Goal: Task Accomplishment & Management: Use online tool/utility

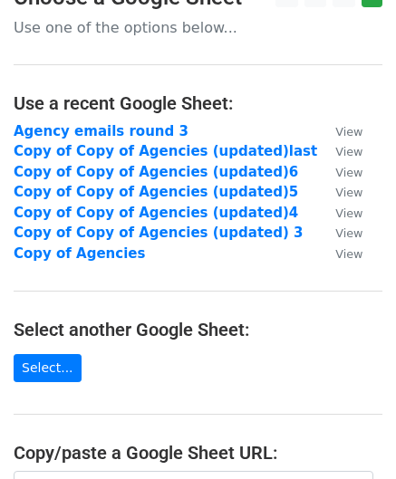
scroll to position [107, 0]
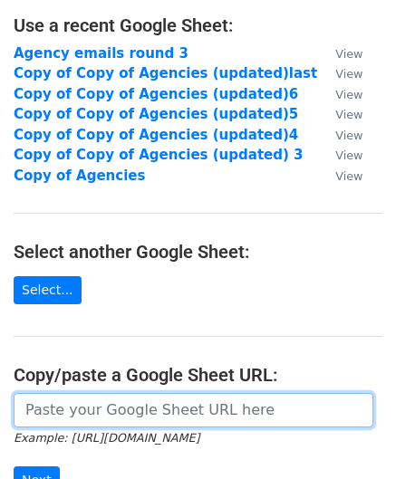
click at [72, 410] on input "url" at bounding box center [194, 410] width 360 height 34
paste input "https://docs.google.com/spreadsheets/d/1XZL6C4grrhbZvctd9xSwDjvB1K6PdrV1LIVV3lK…"
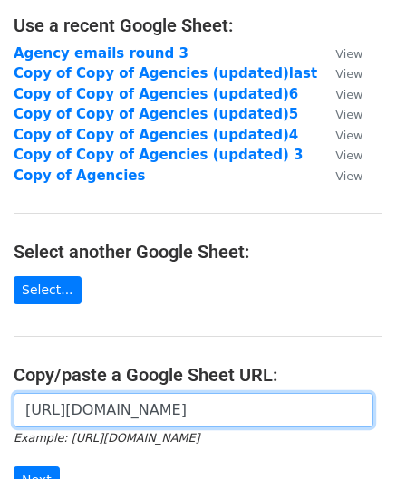
scroll to position [0, 379]
type input "https://docs.google.com/spreadsheets/d/1XZL6C4grrhbZvctd9xSwDjvB1K6PdrV1LIVV3lK…"
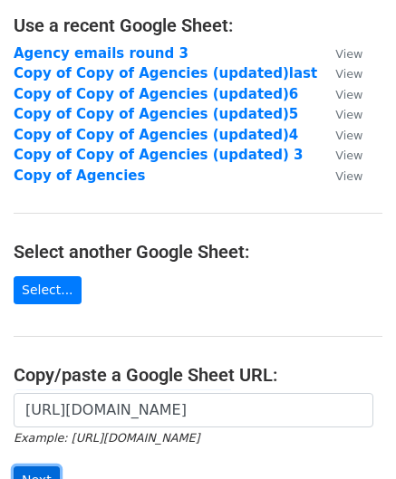
click at [32, 471] on input "Next" at bounding box center [37, 480] width 46 height 28
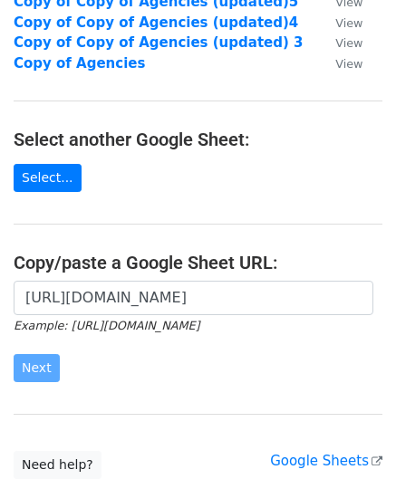
scroll to position [260, 0]
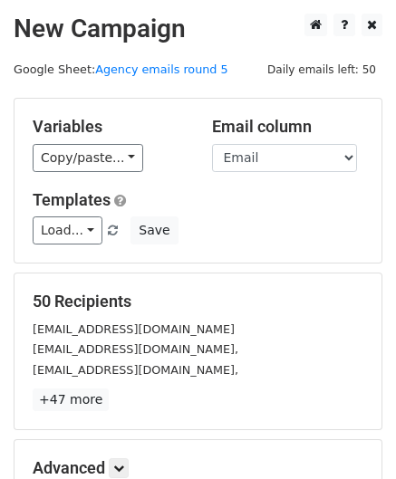
click at [119, 454] on div "Advanced Tracking Track Opens UTM Codes Track Clicks Filters Only include sprea…" at bounding box center [197, 468] width 367 height 56
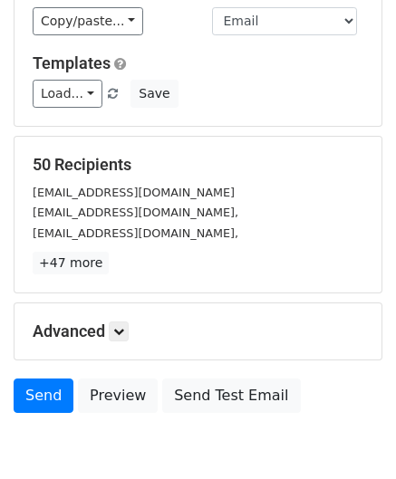
scroll to position [140, 0]
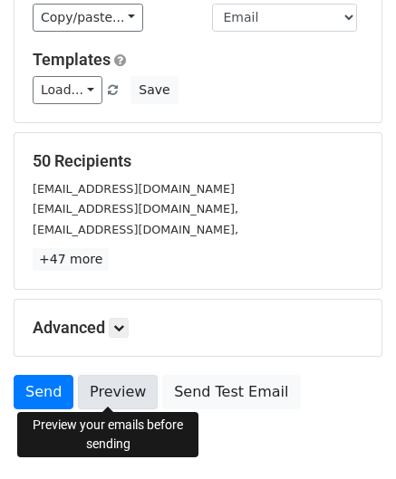
click at [120, 387] on link "Preview" at bounding box center [118, 392] width 80 height 34
click at [116, 393] on link "Preview" at bounding box center [118, 392] width 80 height 34
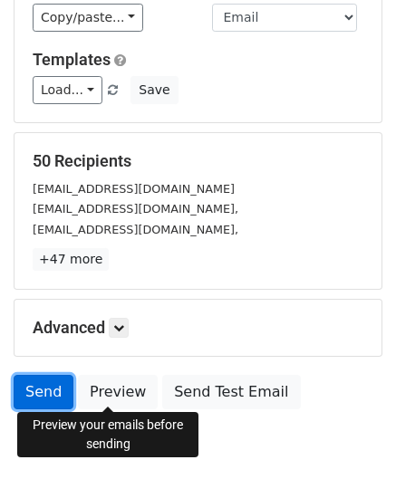
click at [25, 385] on link "Send" at bounding box center [44, 392] width 60 height 34
